Goal: Contribute content: Add original content to the website for others to see

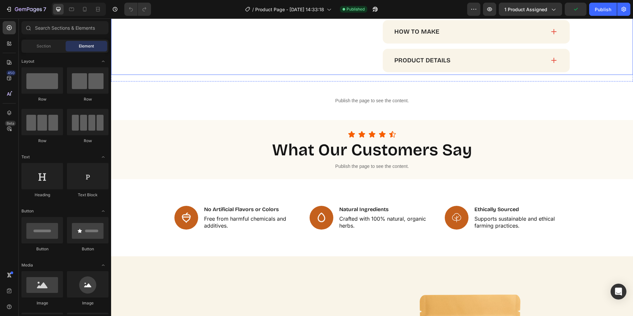
scroll to position [565, 0]
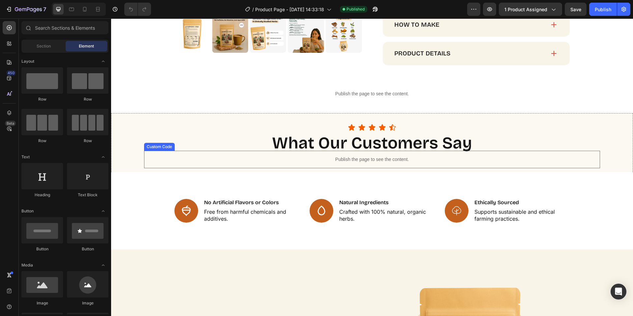
click at [361, 163] on p "Publish the page to see the content." at bounding box center [372, 159] width 456 height 7
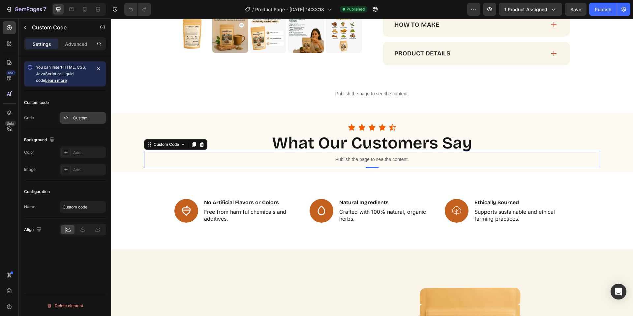
click at [76, 113] on div "Custom" at bounding box center [83, 118] width 46 height 12
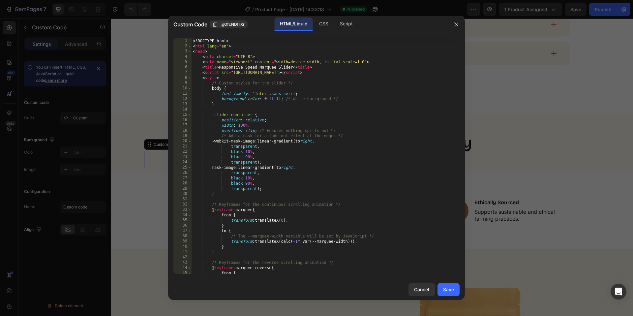
click at [256, 116] on div "<! DOCTYPE html > < html lang = "en" > < head > < meta charset = "UTF-8" > < me…" at bounding box center [323, 161] width 263 height 246
type textarea "</html>"
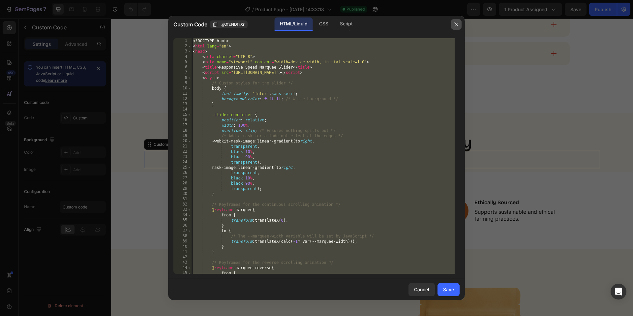
click at [454, 24] on icon "button" at bounding box center [456, 24] width 5 height 5
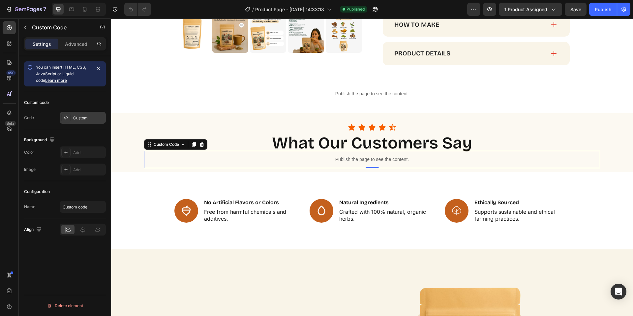
click at [80, 123] on div "Custom" at bounding box center [83, 118] width 46 height 12
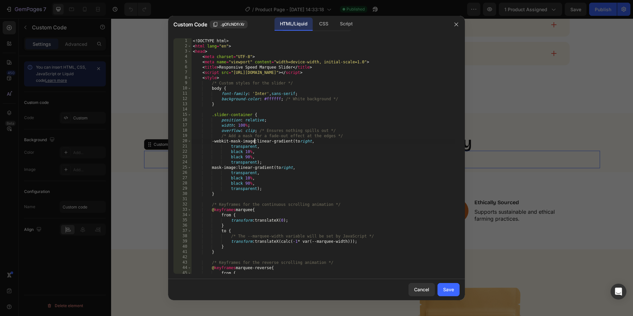
click at [255, 140] on div "<! DOCTYPE html > < html lang = "en" > < head > < meta charset = "UTF-8" > < me…" at bounding box center [323, 161] width 263 height 246
type textarea "</html>"
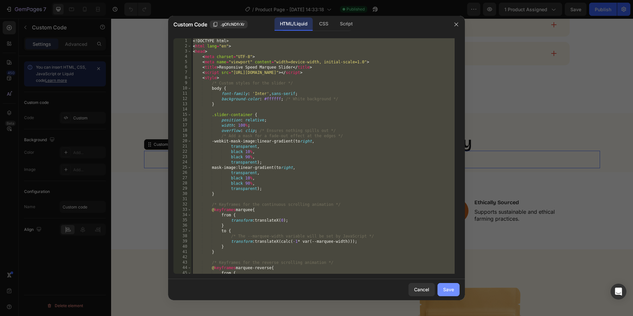
paste textarea
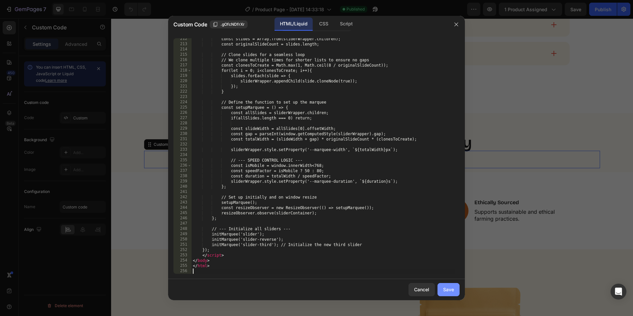
scroll to position [1306, 0]
click at [448, 287] on div "Save" at bounding box center [448, 289] width 11 height 7
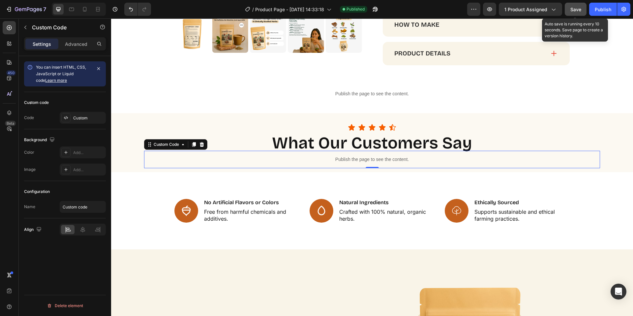
click at [576, 11] on span "Save" at bounding box center [576, 10] width 11 height 6
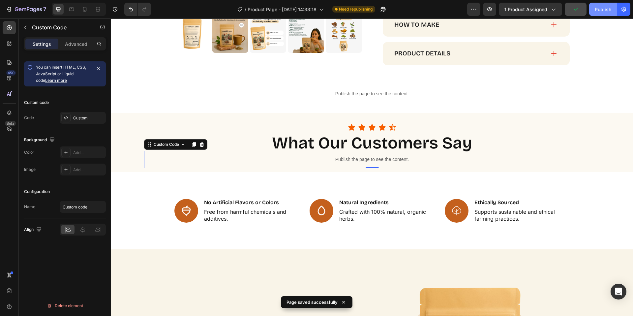
click at [599, 13] on button "Publish" at bounding box center [603, 9] width 28 height 13
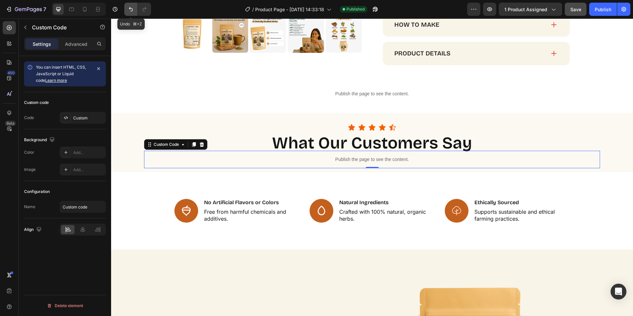
click at [128, 8] on icon "Undo/Redo" at bounding box center [131, 9] width 7 height 7
click at [603, 11] on div "Publish" at bounding box center [603, 9] width 16 height 7
click at [91, 117] on div "Custom" at bounding box center [88, 118] width 31 height 6
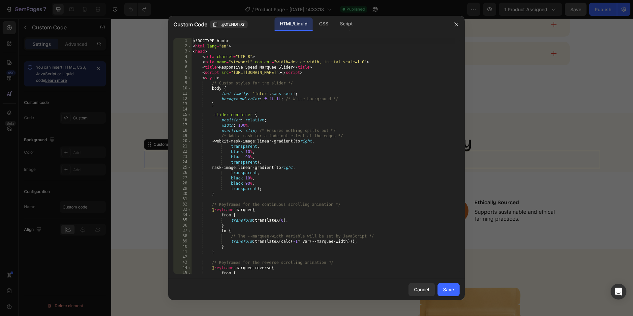
click at [281, 118] on div "<! DOCTYPE html > < html lang = "en" > < head > < meta charset = "UTF-8" > < me…" at bounding box center [323, 161] width 263 height 246
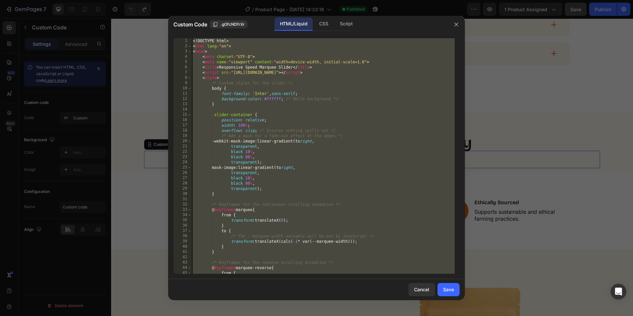
scroll to position [0, 1]
paste textarea "</html>"
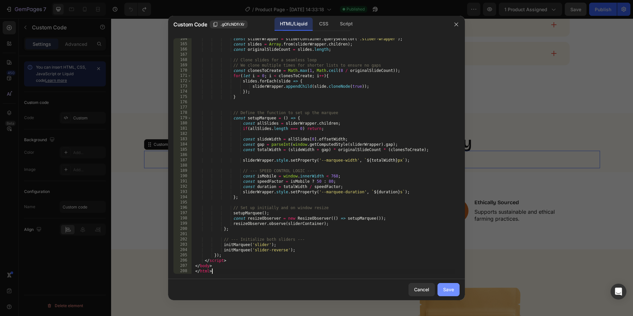
type textarea "</html>"
drag, startPoint x: 445, startPoint y: 291, endPoint x: 493, endPoint y: 239, distance: 69.8
click at [445, 291] on div "Save" at bounding box center [448, 289] width 11 height 7
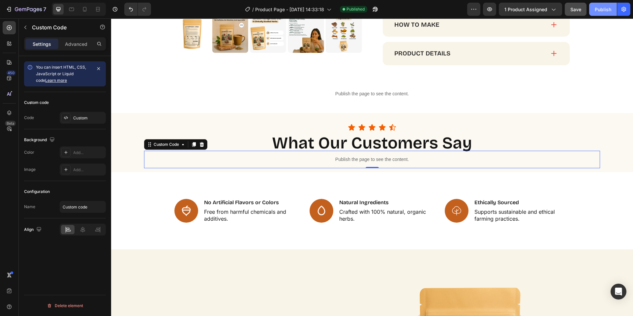
click at [605, 12] on div "Publish" at bounding box center [603, 9] width 16 height 7
click at [130, 12] on icon "Undo/Redo" at bounding box center [131, 9] width 7 height 7
click at [602, 11] on div "Publish" at bounding box center [603, 9] width 16 height 7
click at [79, 121] on div "Custom" at bounding box center [83, 118] width 46 height 12
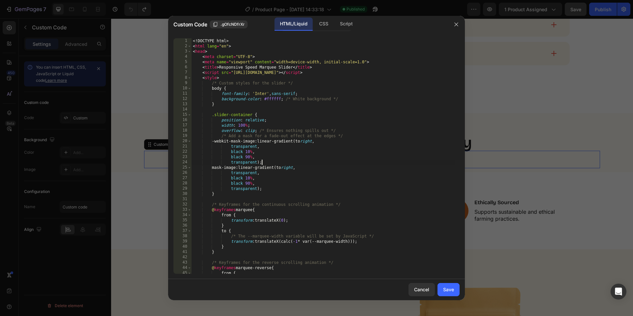
click at [311, 162] on div "<! DOCTYPE html > < html lang = "en" > < head > < meta charset = "UTF-8" > < me…" at bounding box center [323, 161] width 263 height 246
type textarea "</html>"
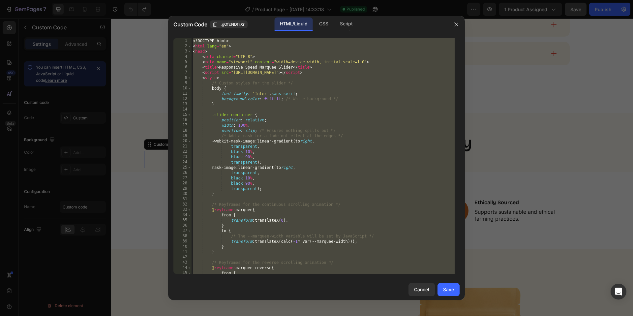
paste textarea
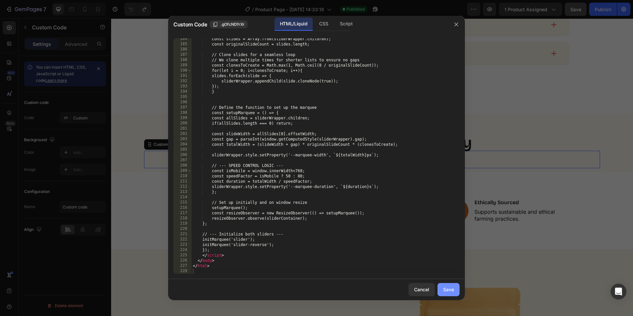
click at [451, 288] on div "Save" at bounding box center [448, 289] width 11 height 7
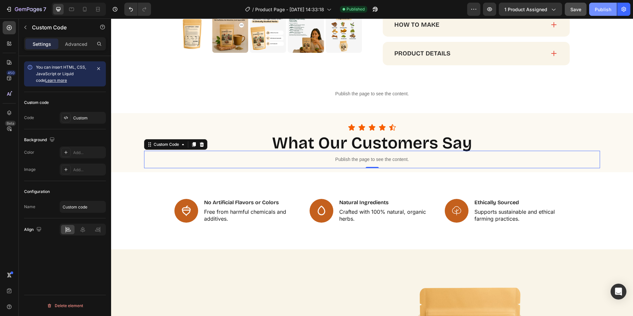
click at [601, 13] on button "Publish" at bounding box center [603, 9] width 28 height 13
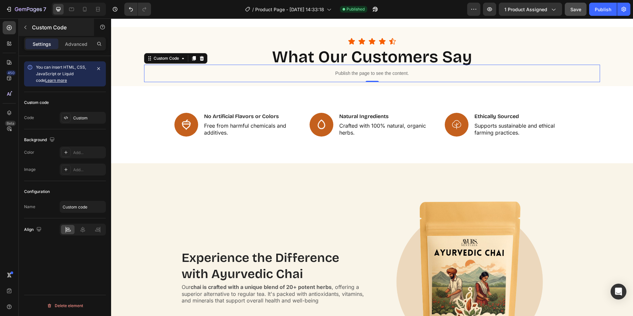
scroll to position [672, 0]
